Goal: Task Accomplishment & Management: Use online tool/utility

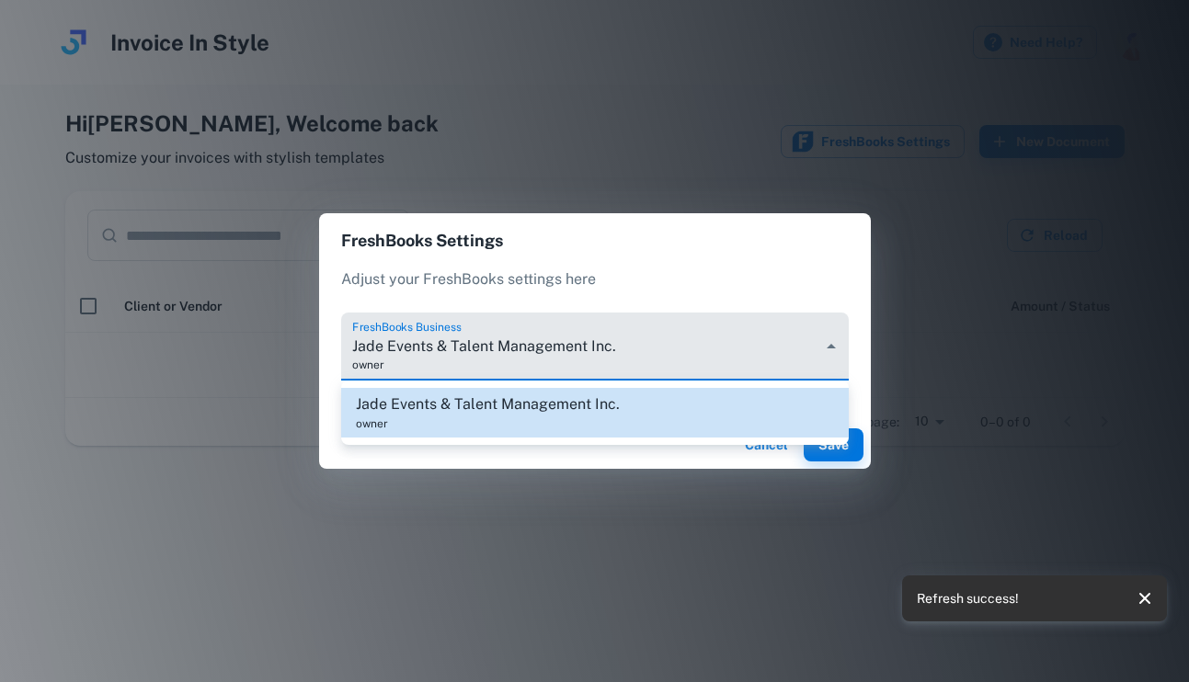
click at [749, 377] on body "Invoice In Style Need Help? Hi [PERSON_NAME] , Welcome back Customize your invo…" at bounding box center [594, 341] width 1189 height 682
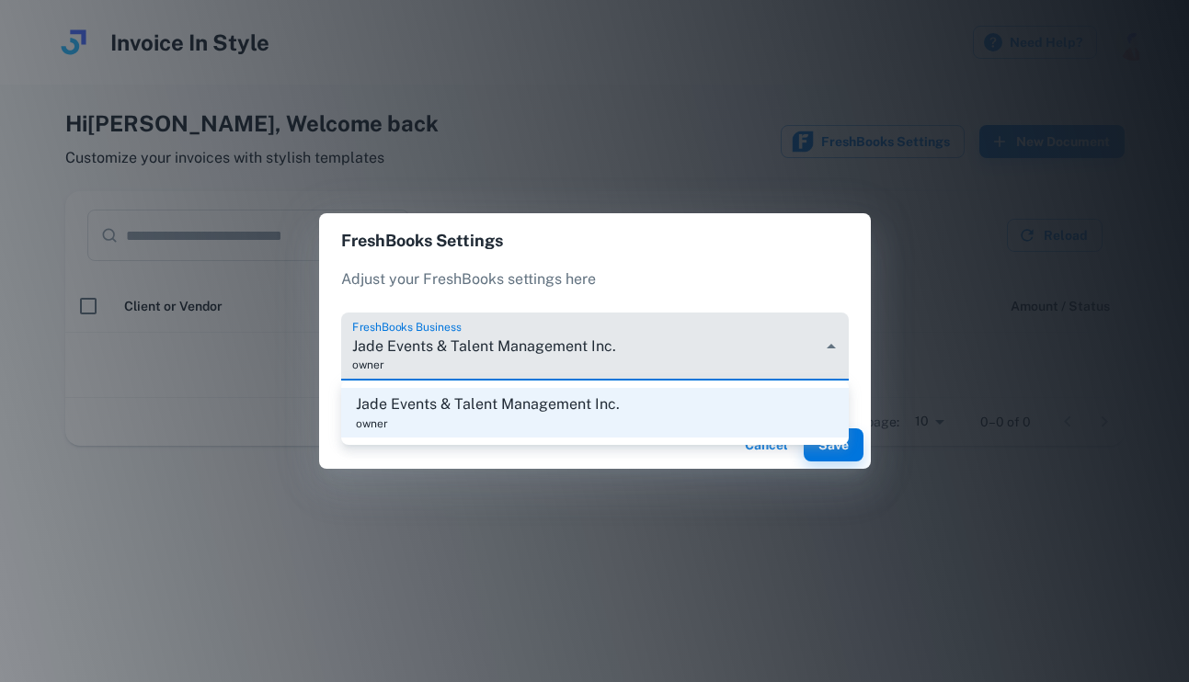
click at [772, 420] on li "Jade Events & Talent Management Inc. owner" at bounding box center [594, 413] width 507 height 50
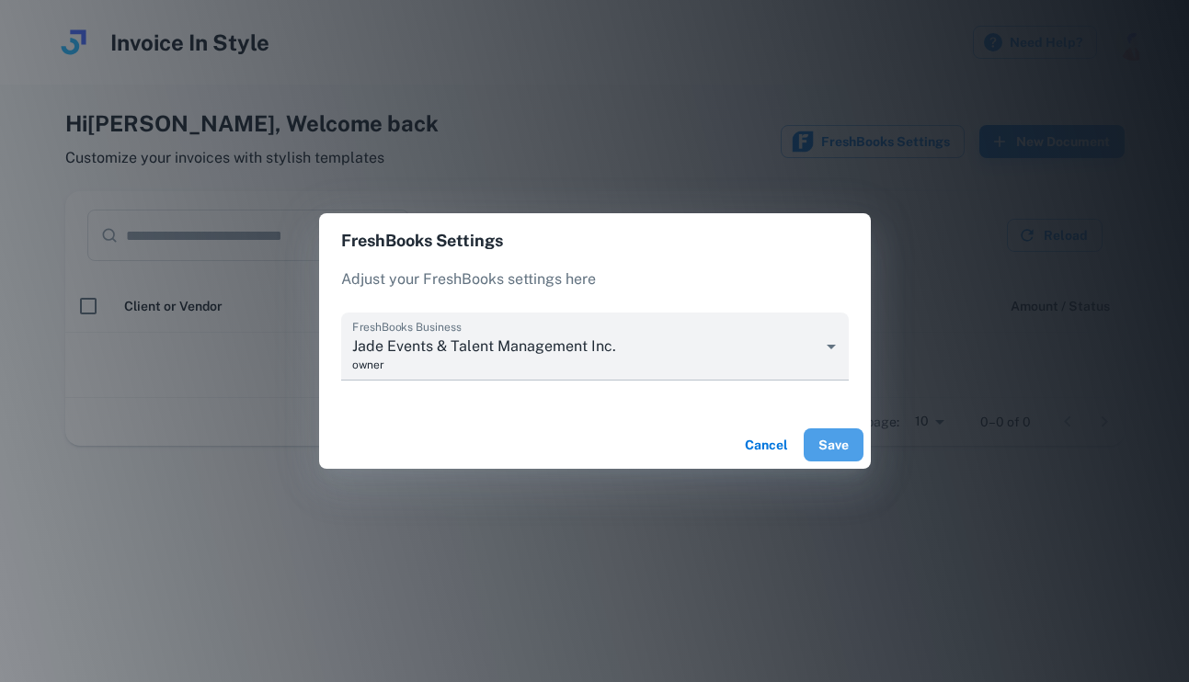
click at [837, 450] on button "Save" at bounding box center [833, 444] width 60 height 33
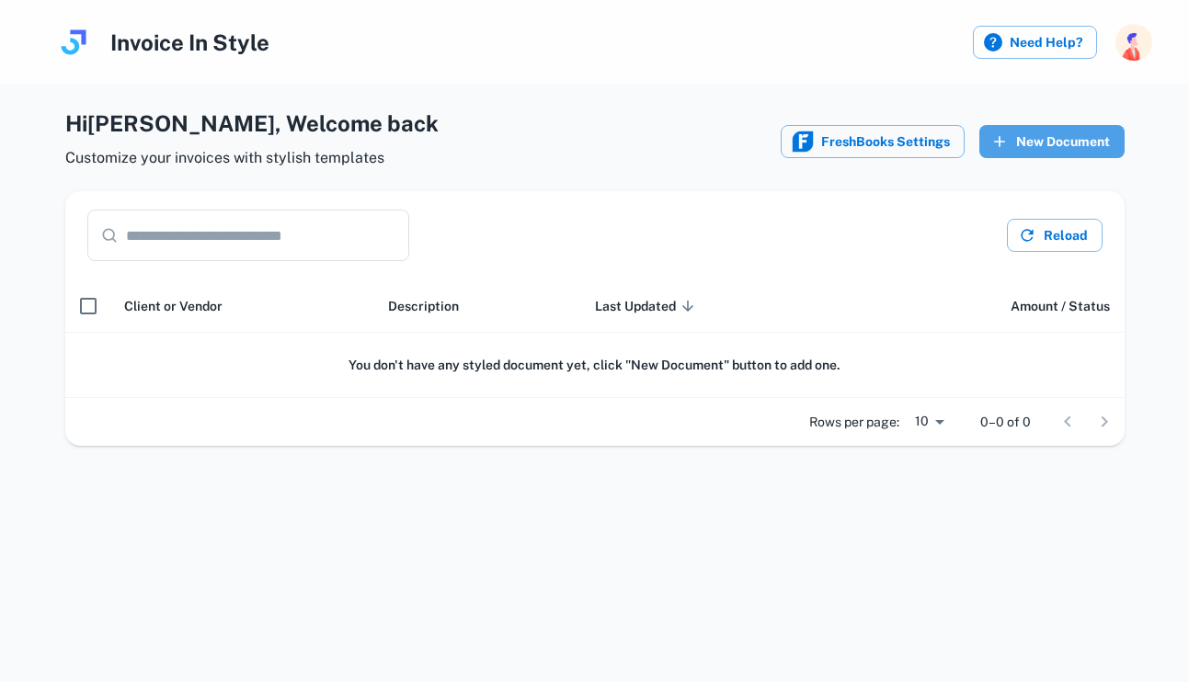
click at [1052, 150] on button "New Document" at bounding box center [1051, 141] width 145 height 33
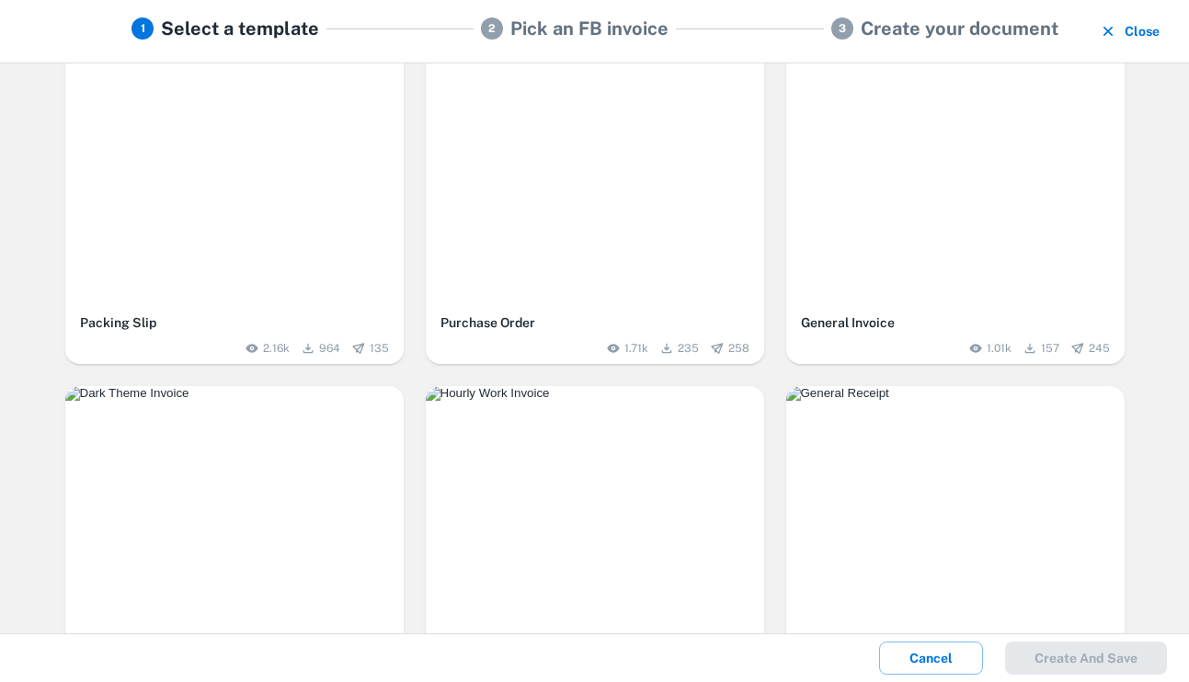
scroll to position [108, 0]
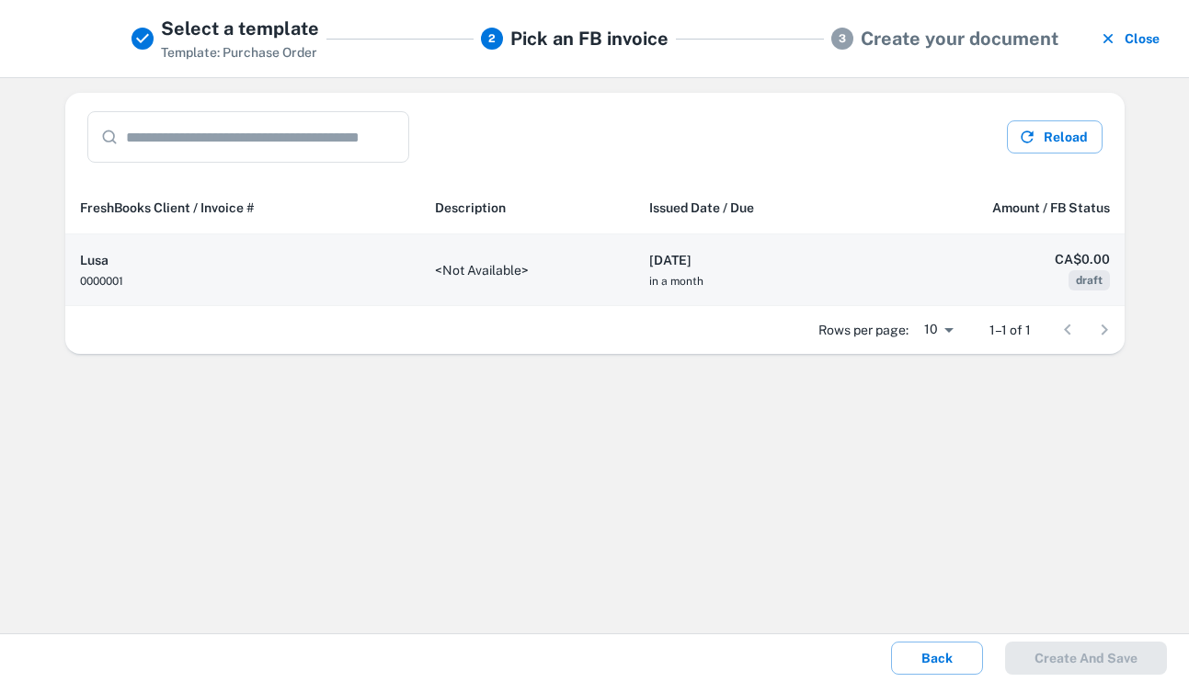
click at [577, 270] on td "<Not Available>" at bounding box center [527, 270] width 214 height 72
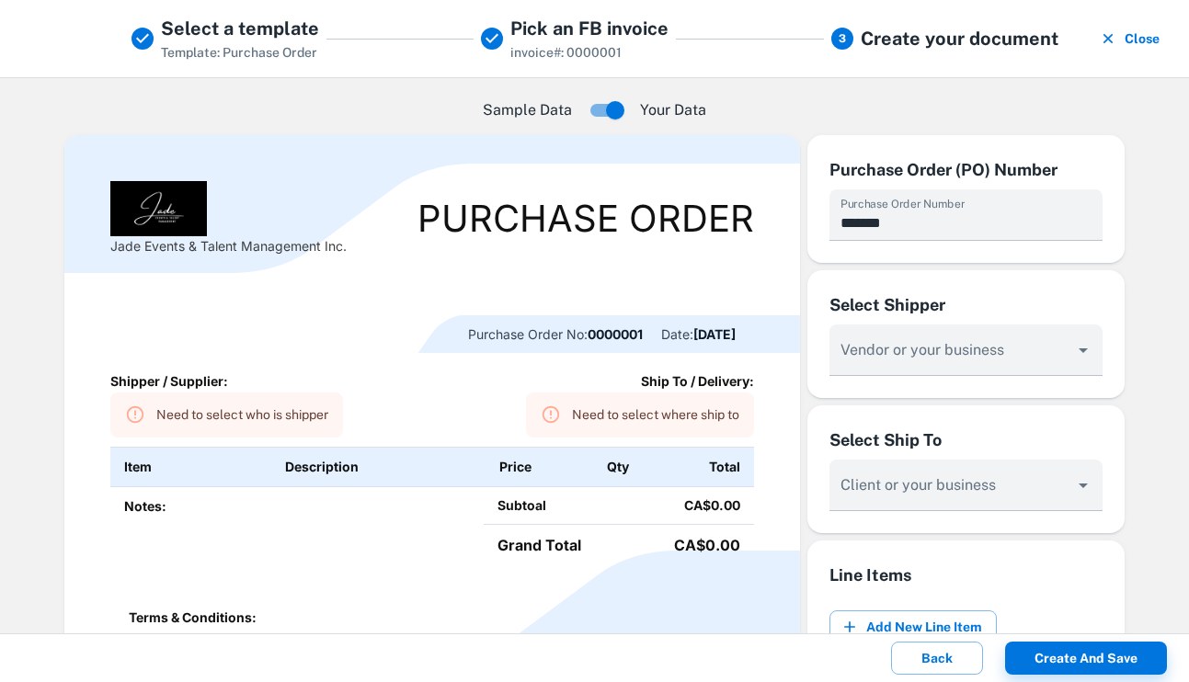
click at [505, 459] on th "Price" at bounding box center [539, 468] width 108 height 40
click at [524, 468] on th "Price" at bounding box center [539, 468] width 108 height 40
click at [575, 475] on th "Price" at bounding box center [539, 468] width 108 height 40
click at [559, 517] on td "Subtoal" at bounding box center [547, 505] width 127 height 39
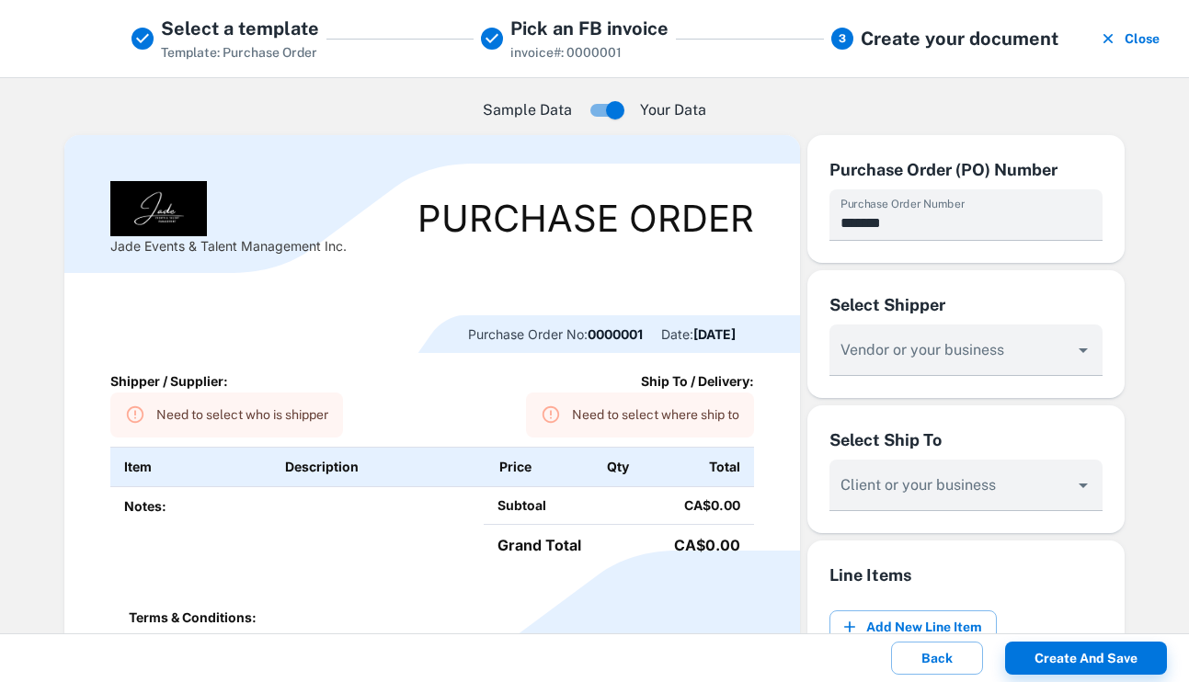
click at [169, 26] on h5 "Select a template" at bounding box center [240, 29] width 158 height 28
click at [156, 42] on span at bounding box center [145, 39] width 29 height 22
click at [1113, 35] on icon "button" at bounding box center [1108, 38] width 18 height 18
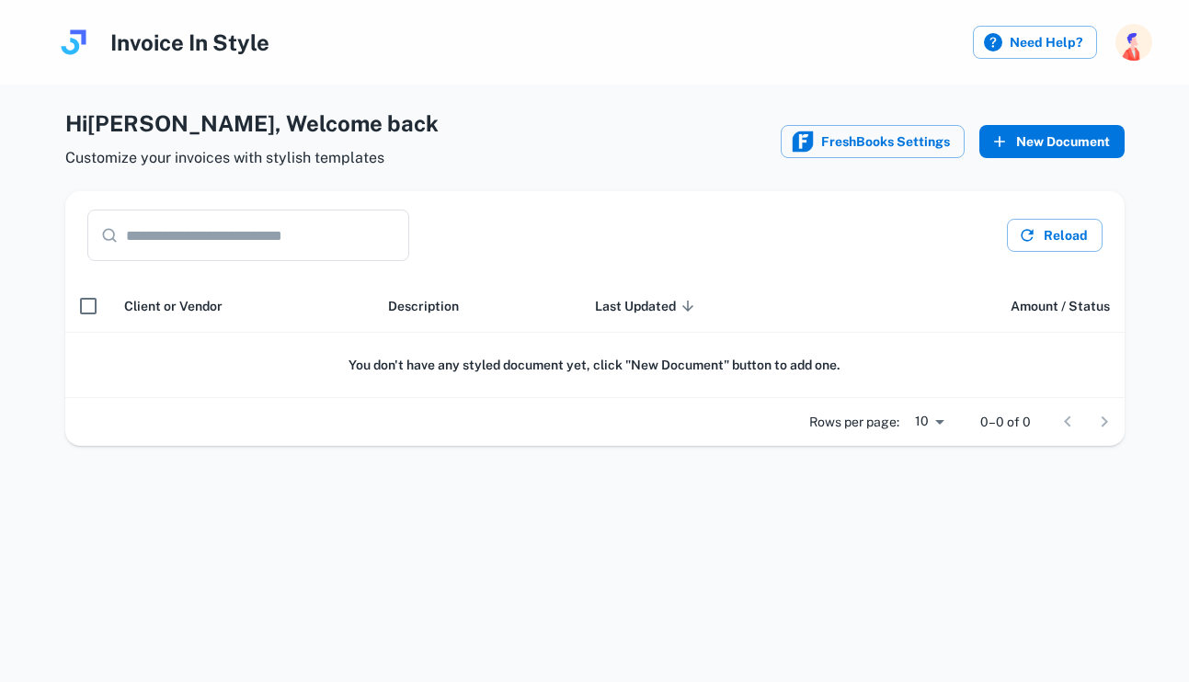
click at [1000, 134] on icon "button" at bounding box center [999, 141] width 18 height 18
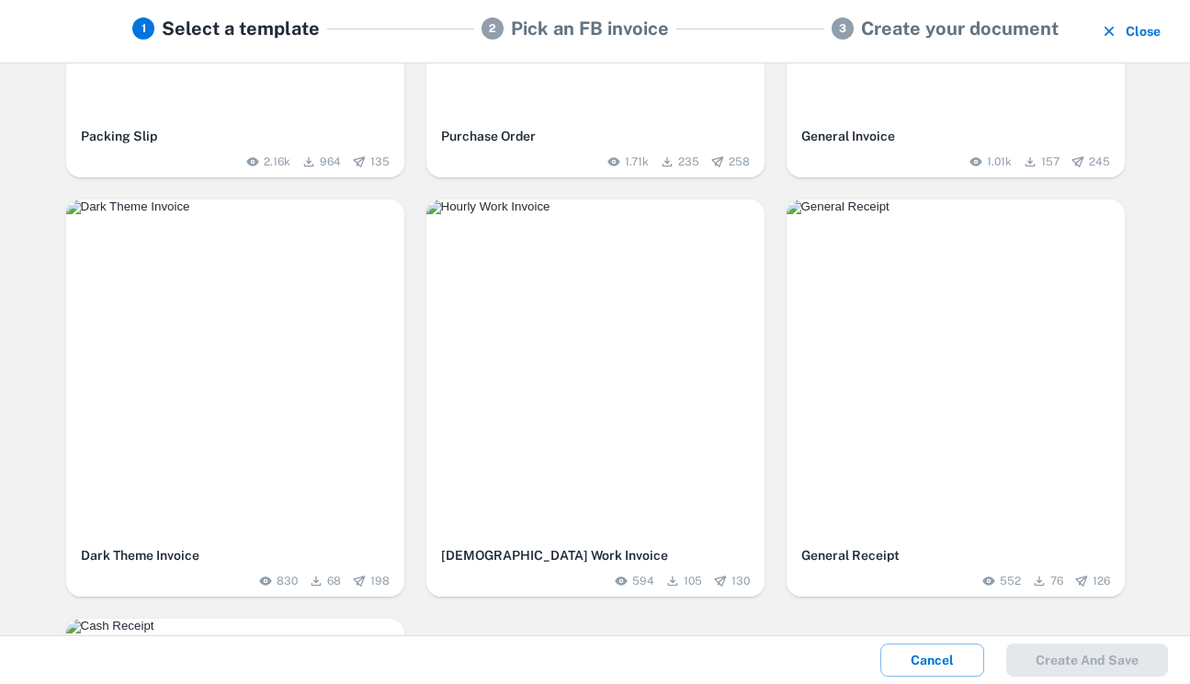
scroll to position [301, 0]
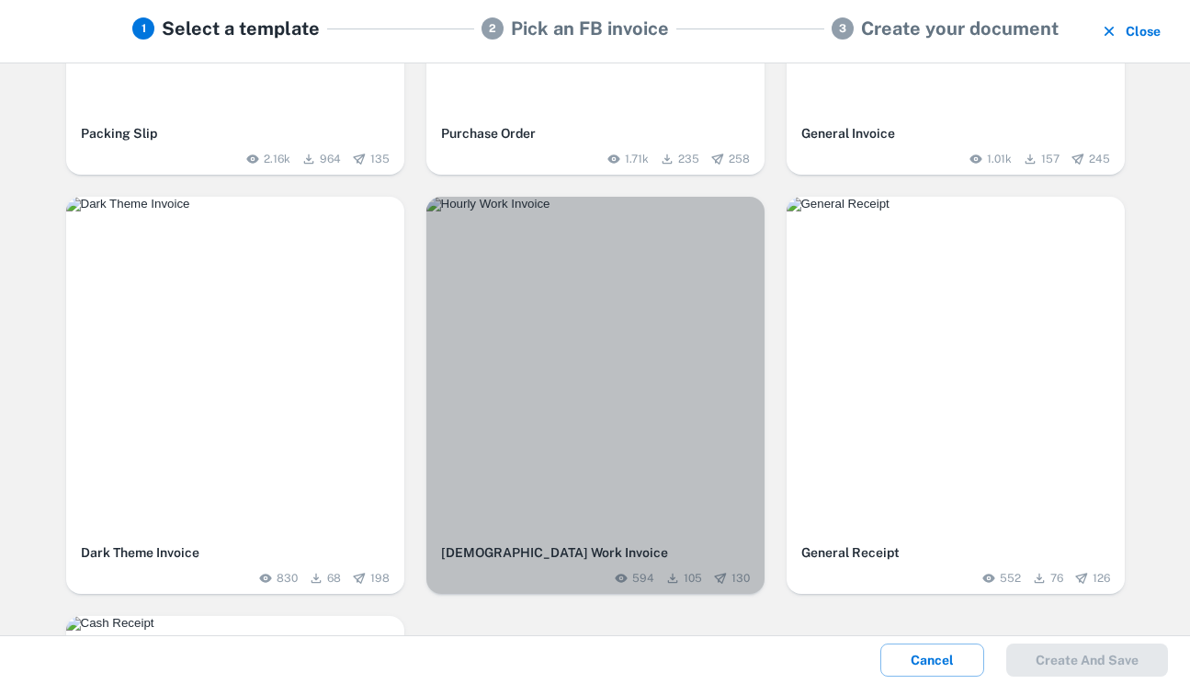
click at [700, 211] on img "button" at bounding box center [596, 204] width 338 height 15
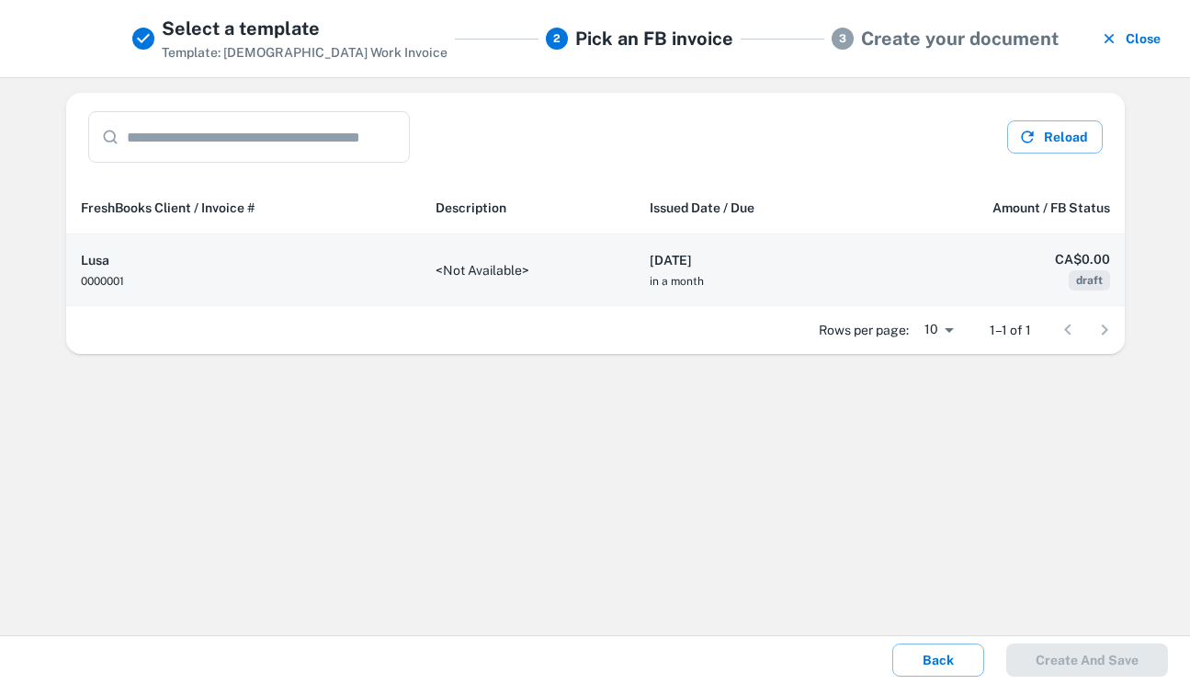
click at [564, 277] on td "<Not Available>" at bounding box center [528, 270] width 214 height 72
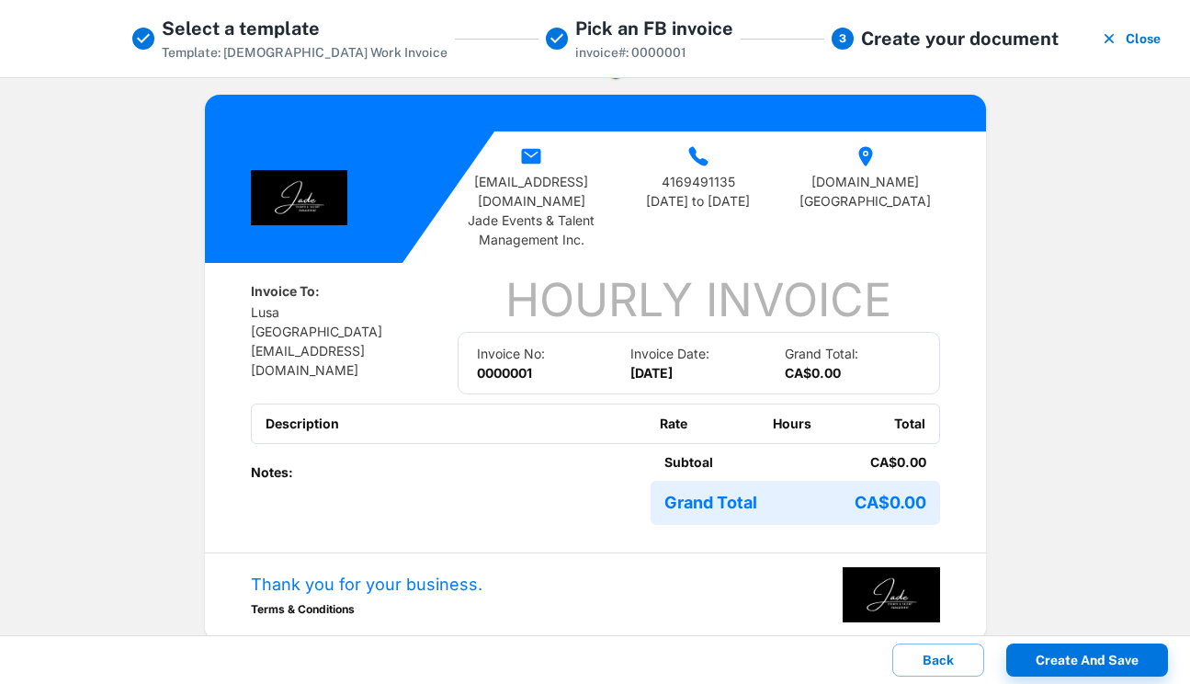
scroll to position [40, 0]
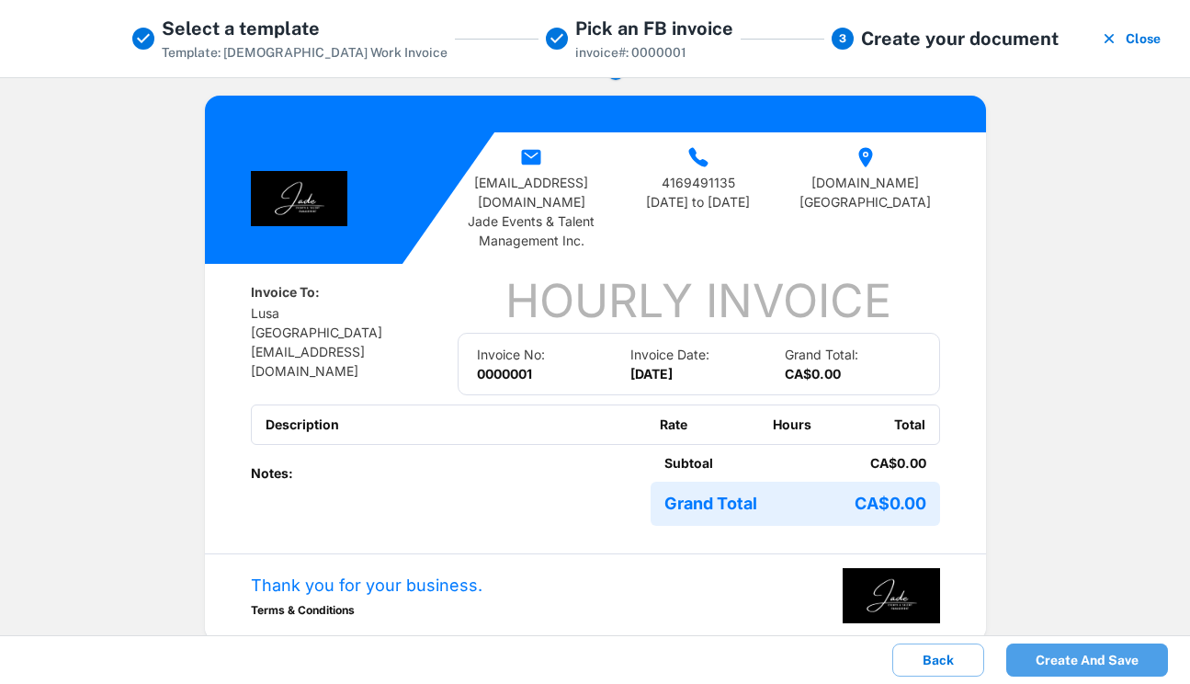
click at [1059, 656] on button "Create and save" at bounding box center [1088, 659] width 162 height 33
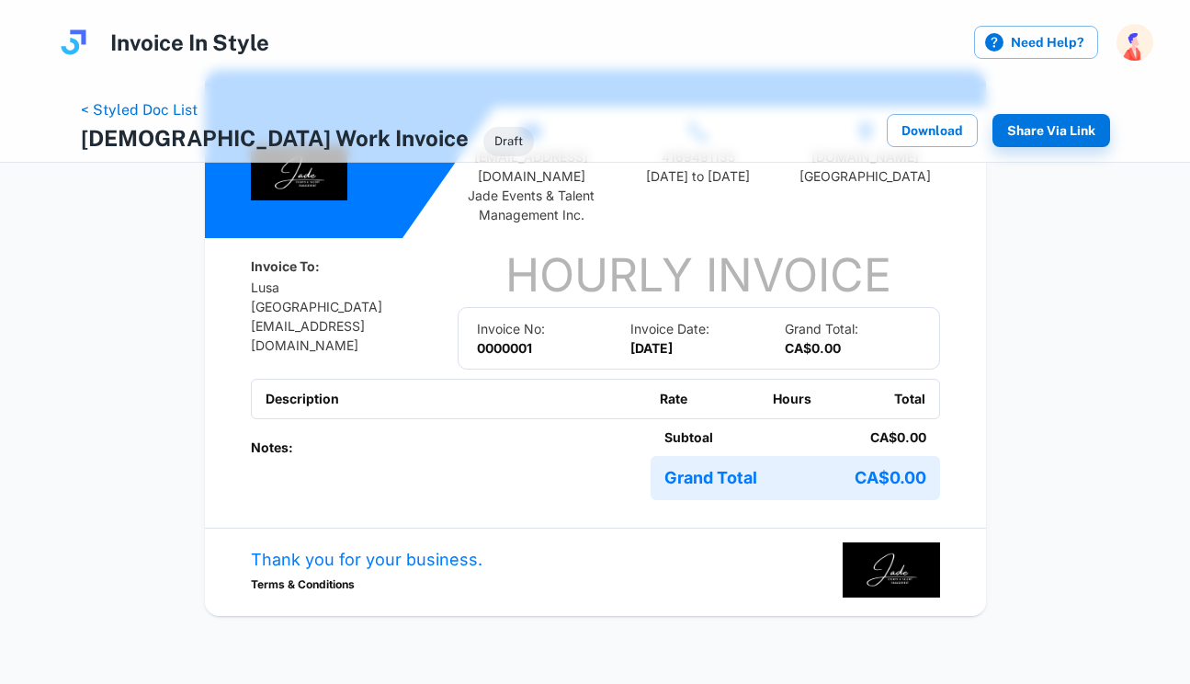
scroll to position [129, 0]
click at [945, 135] on button "Download" at bounding box center [932, 130] width 91 height 33
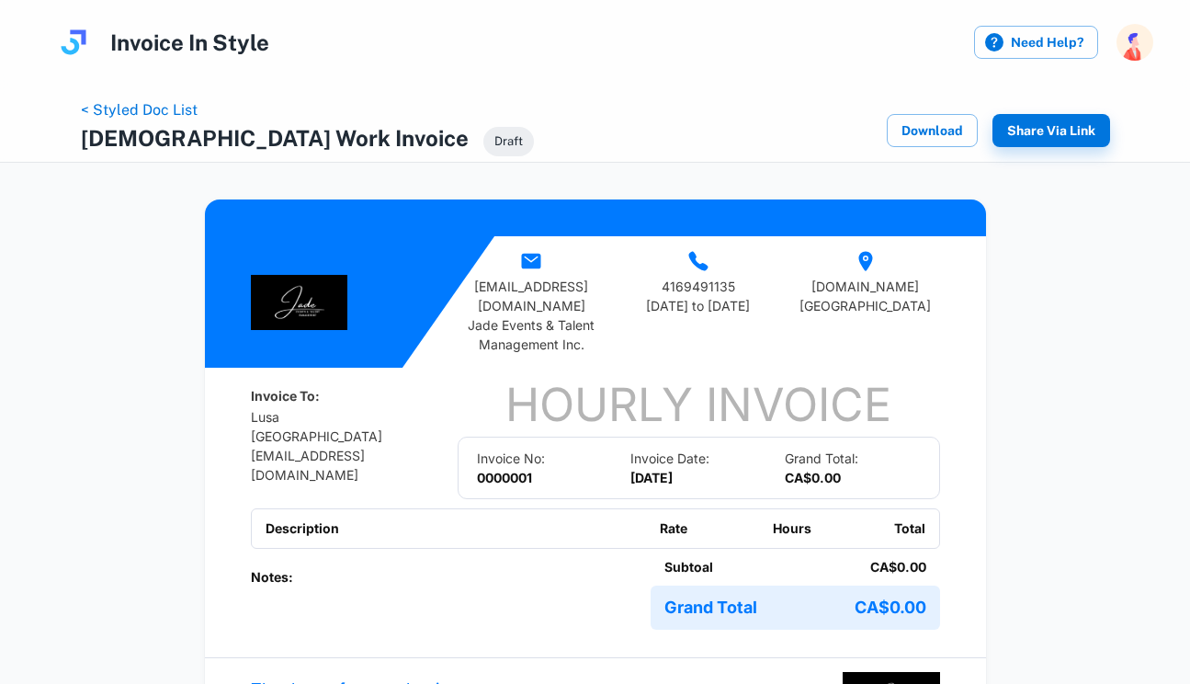
scroll to position [0, 0]
click at [140, 114] on link "< Styled Doc List" at bounding box center [139, 109] width 117 height 17
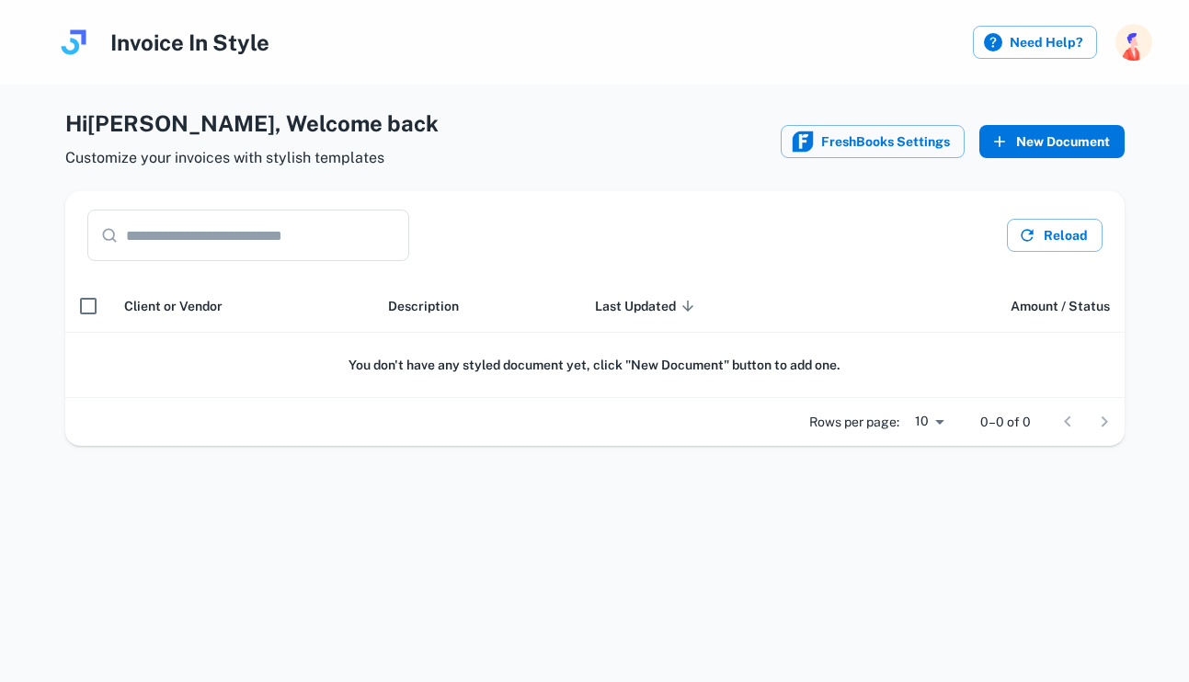
click at [996, 142] on icon "button" at bounding box center [999, 141] width 18 height 18
